Goal: Task Accomplishment & Management: Use online tool/utility

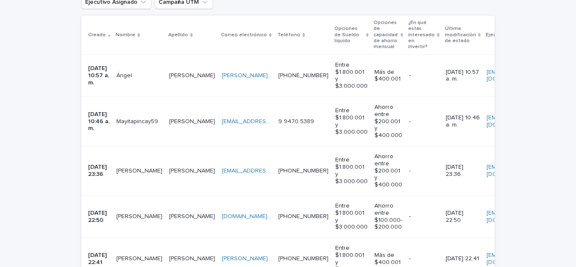
scroll to position [195, 0]
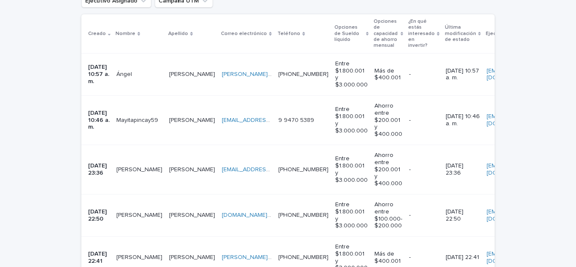
click at [172, 86] on td "[PERSON_NAME]" at bounding box center [192, 74] width 53 height 42
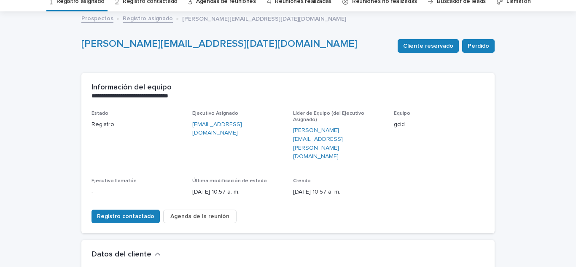
scroll to position [41, 0]
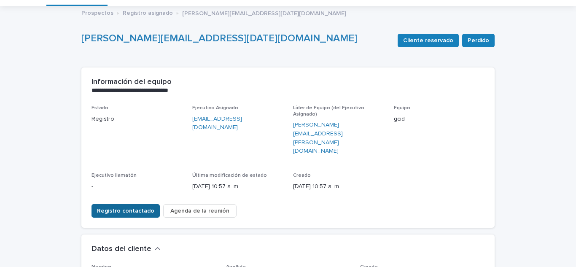
click at [122, 208] on font "Registro contactado" at bounding box center [125, 211] width 57 height 6
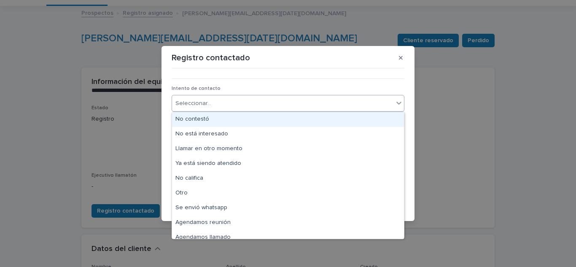
click at [286, 105] on div "Seleccionar..." at bounding box center [282, 103] width 221 height 14
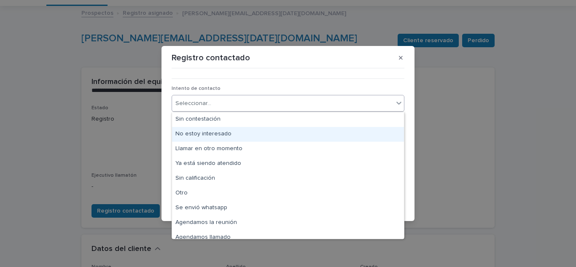
scroll to position [6, 0]
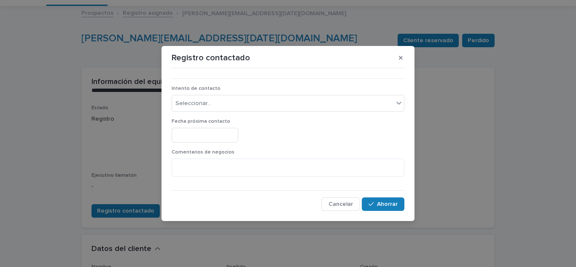
click at [504, 112] on div "Registro contactado ••• Intento de contacto Seleccionar... Fecha próxima contac…" at bounding box center [288, 133] width 576 height 267
click at [336, 202] on font "Cancelar" at bounding box center [340, 204] width 24 height 6
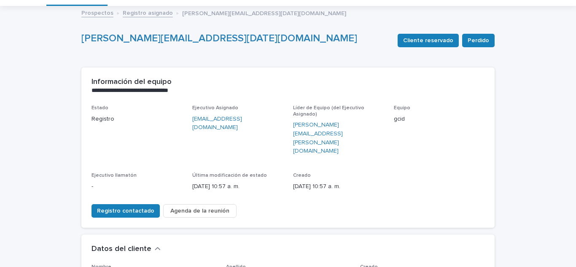
scroll to position [0, 0]
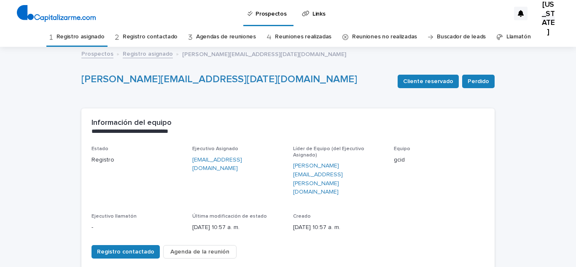
click at [80, 33] on font "Registro asignado" at bounding box center [80, 36] width 48 height 7
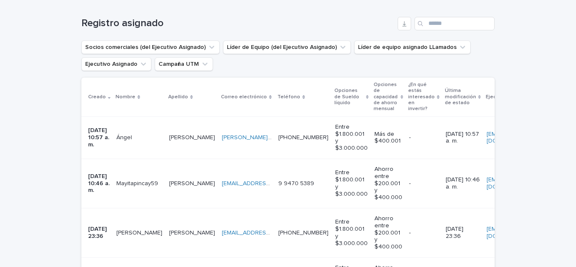
scroll to position [133, 0]
